Goal: Browse casually: Explore the website without a specific task or goal

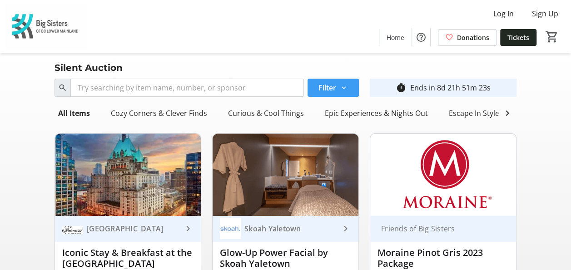
click at [340, 87] on mat-icon at bounding box center [344, 88] width 8 height 8
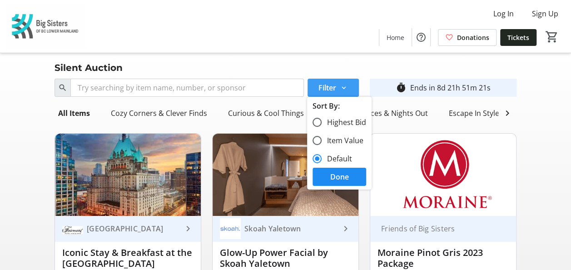
click at [340, 87] on mat-icon at bounding box center [344, 88] width 8 height 8
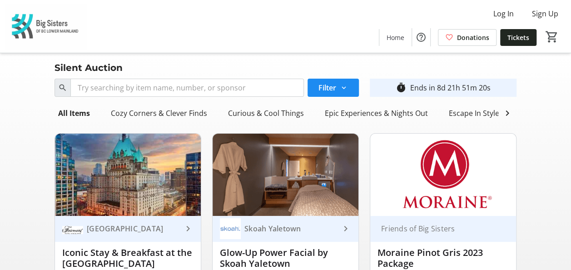
scroll to position [5, 0]
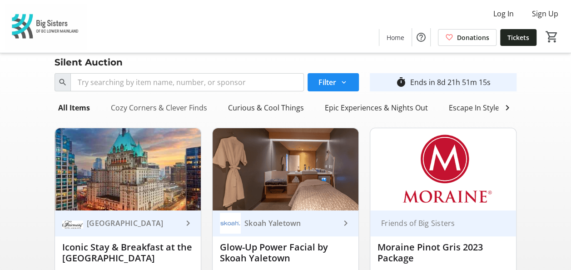
click at [163, 105] on div "Cozy Corners & Clever Finds" at bounding box center [159, 108] width 104 height 18
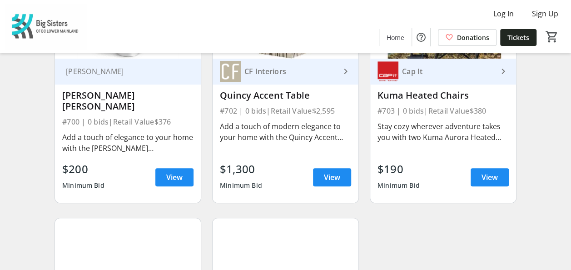
scroll to position [0, 0]
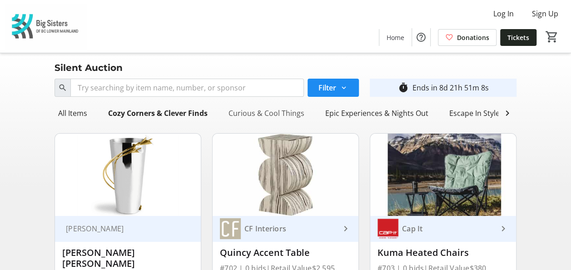
click at [264, 109] on div "Curious & Cool Things" at bounding box center [266, 113] width 83 height 18
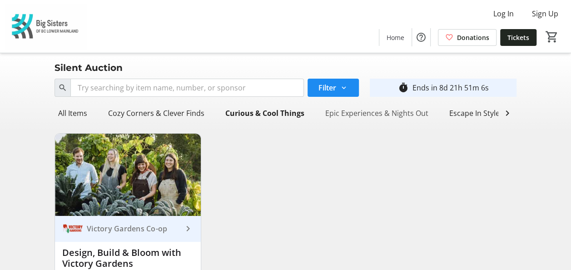
click at [362, 115] on div "Epic Experiences & Nights Out" at bounding box center [376, 113] width 110 height 18
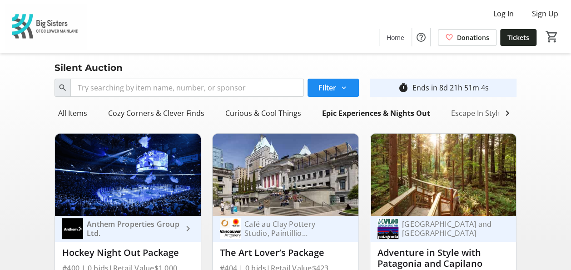
click at [473, 112] on div "Escape In Style" at bounding box center [476, 113] width 58 height 18
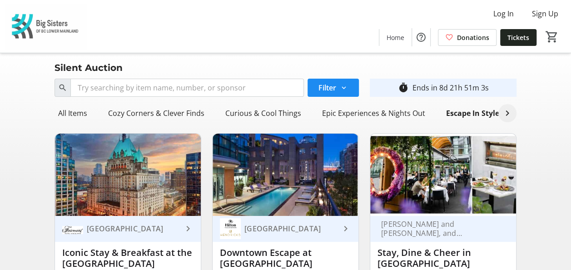
click at [505, 114] on mat-icon at bounding box center [507, 113] width 11 height 11
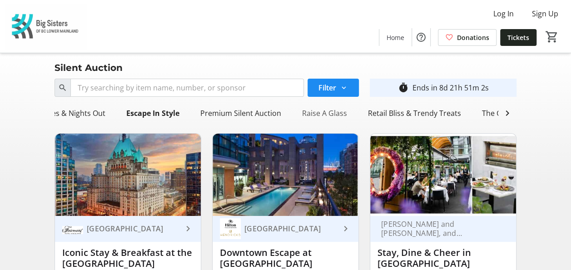
scroll to position [0, 332]
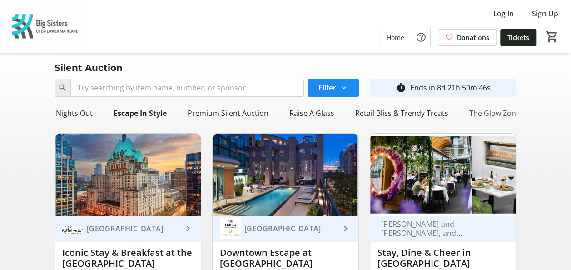
click at [477, 109] on div "The Glow Zone" at bounding box center [494, 113] width 58 height 18
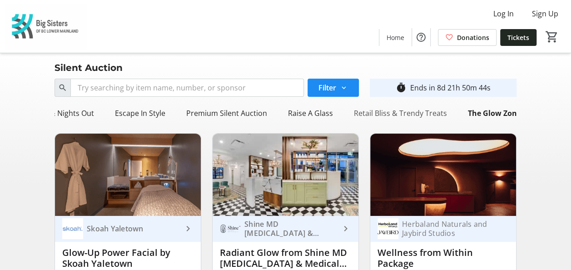
click at [398, 114] on div "Retail Bliss & Trendy Treats" at bounding box center [400, 113] width 100 height 18
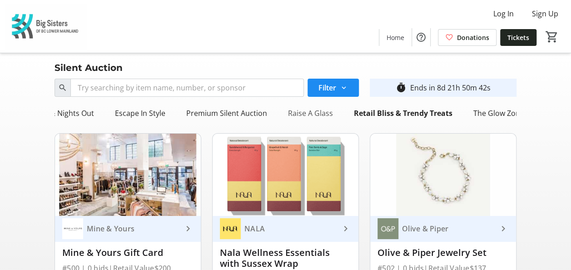
click at [303, 113] on div "Raise A Glass" at bounding box center [310, 113] width 52 height 18
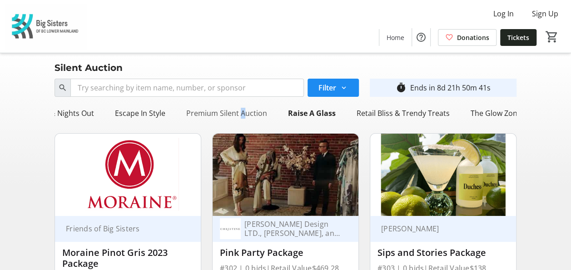
click at [234, 112] on div "Premium Silent Auction" at bounding box center [227, 113] width 88 height 18
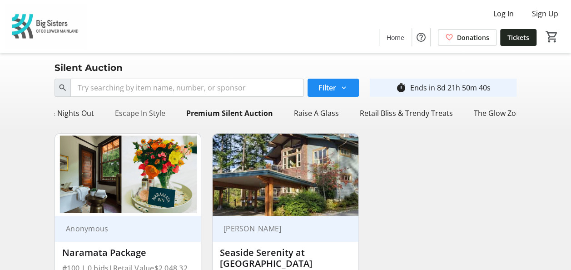
click at [134, 116] on div "Escape In Style" at bounding box center [140, 113] width 58 height 18
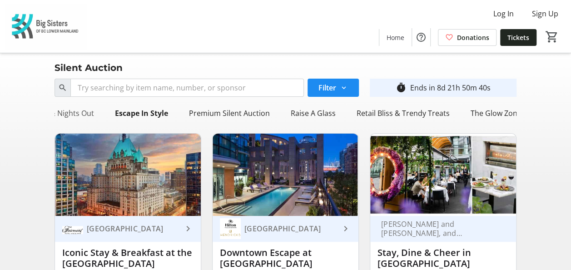
click at [65, 113] on div "Epic Experiences & Nights Out" at bounding box center [42, 113] width 110 height 18
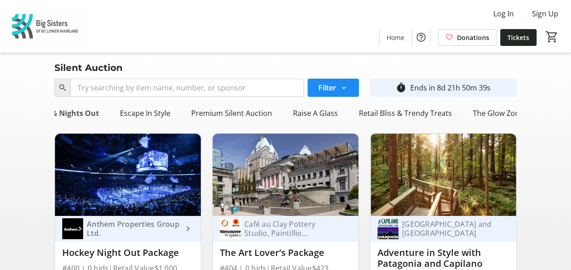
click at [66, 113] on div "Epic Experiences & Nights Out" at bounding box center [44, 113] width 115 height 18
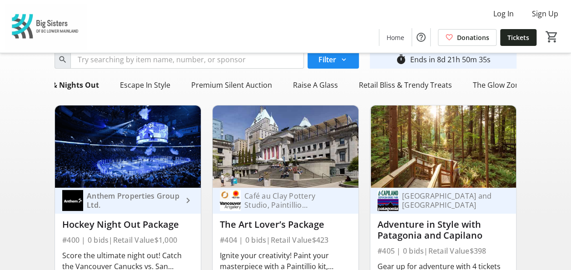
scroll to position [14, 0]
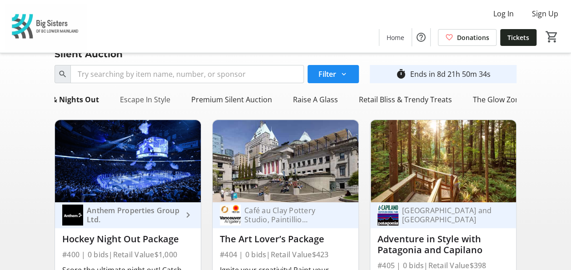
click at [152, 102] on div "Escape In Style" at bounding box center [145, 99] width 58 height 18
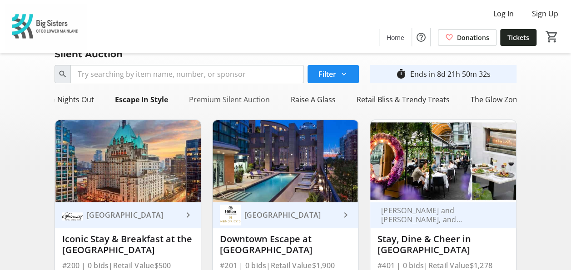
click at [218, 100] on div "Premium Silent Auction" at bounding box center [229, 99] width 88 height 18
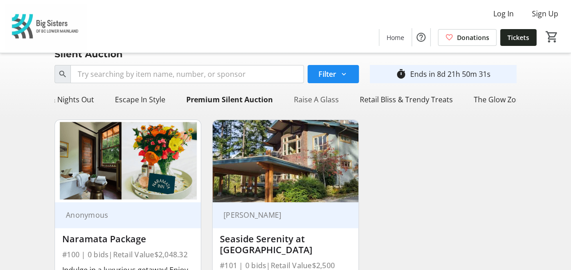
click at [316, 101] on div "Raise A Glass" at bounding box center [316, 99] width 52 height 18
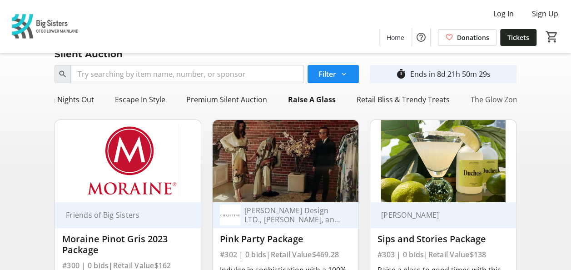
click at [499, 96] on div "The Glow Zone" at bounding box center [496, 99] width 58 height 18
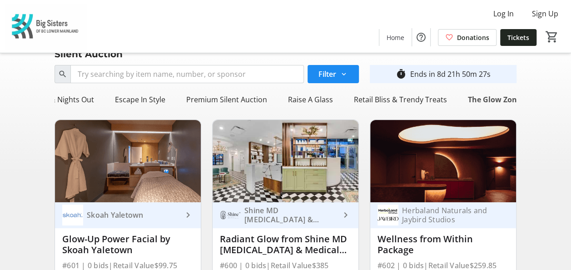
click at [491, 100] on div "The Glow Zone" at bounding box center [494, 99] width 60 height 18
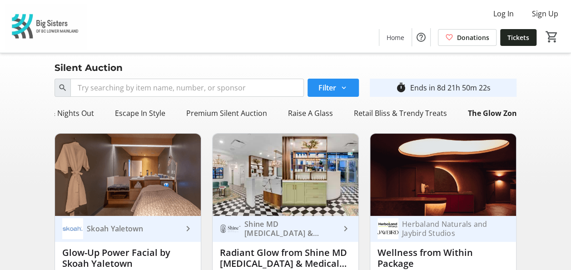
click at [338, 89] on span at bounding box center [332, 88] width 51 height 22
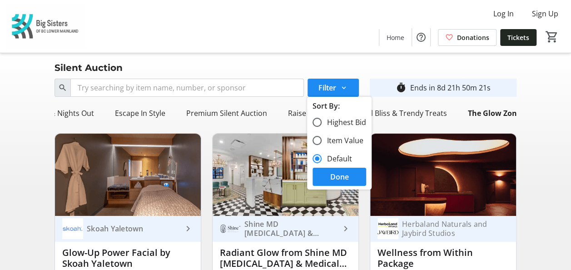
click at [300, 58] on nav "Silent Auction" at bounding box center [285, 64] width 571 height 22
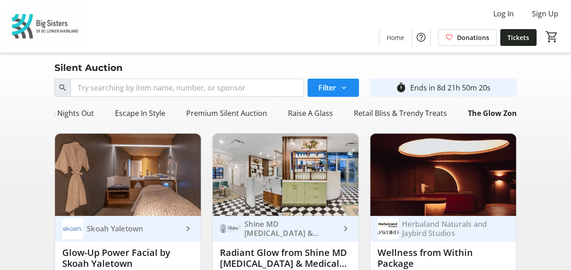
click at [552, 73] on div "Silent Auction" at bounding box center [285, 67] width 567 height 15
click at [71, 114] on div "Epic Experiences & Nights Out" at bounding box center [42, 113] width 110 height 18
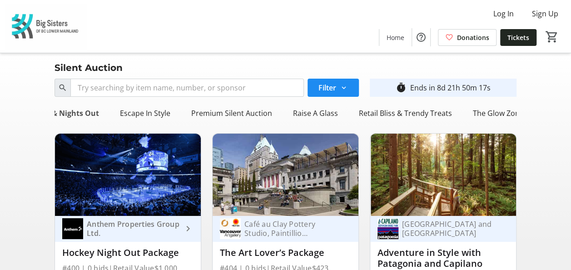
click at [69, 115] on div "Epic Experiences & Nights Out" at bounding box center [44, 113] width 115 height 18
click at [143, 113] on div "Escape In Style" at bounding box center [145, 113] width 58 height 18
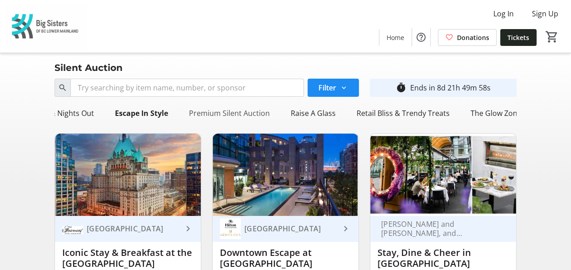
click at [210, 112] on div "Premium Silent Auction" at bounding box center [229, 113] width 88 height 18
